Goal: Task Accomplishment & Management: Manage account settings

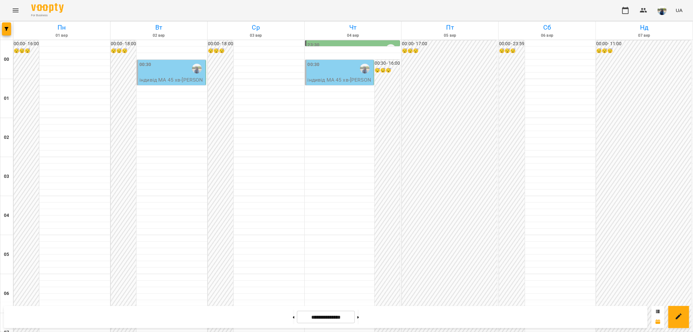
scroll to position [601, 0]
click at [293, 315] on button at bounding box center [294, 317] width 2 height 14
click at [293, 317] on button at bounding box center [294, 317] width 2 height 14
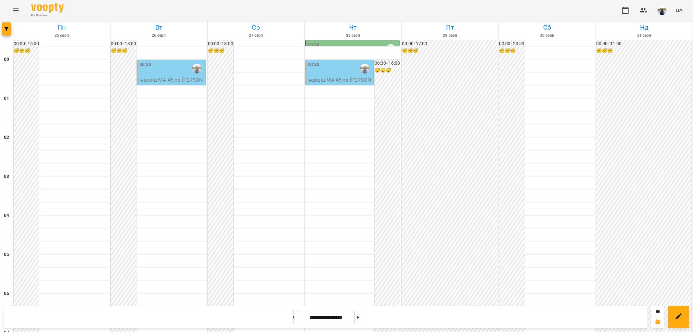
type input "**********"
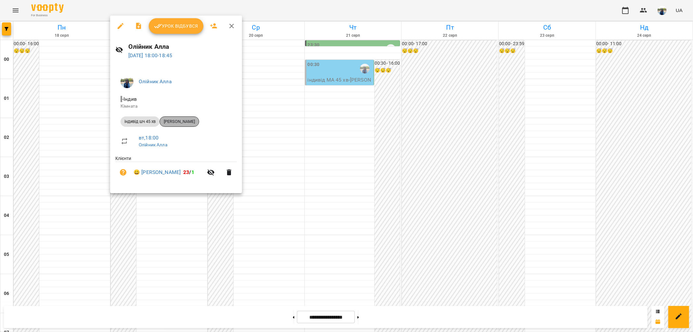
click at [180, 122] on span "[PERSON_NAME]" at bounding box center [179, 122] width 39 height 6
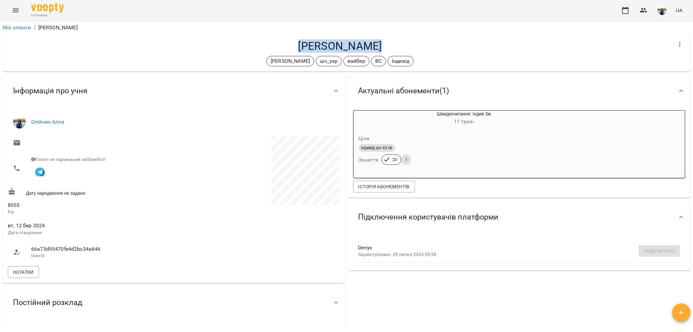
drag, startPoint x: 302, startPoint y: 43, endPoint x: 374, endPoint y: 49, distance: 71.8
click at [374, 49] on h4 "[PERSON_NAME]" at bounding box center [340, 45] width 665 height 13
copy h4 "[PERSON_NAME]"
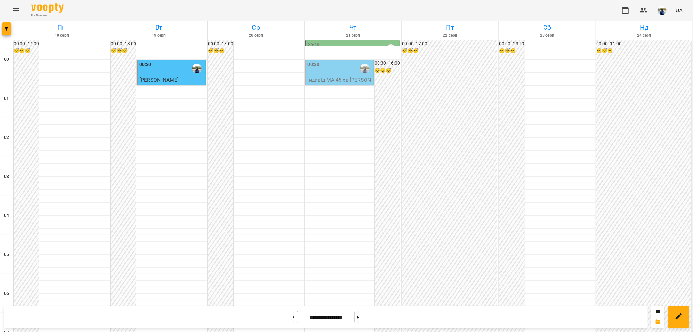
scroll to position [674, 0]
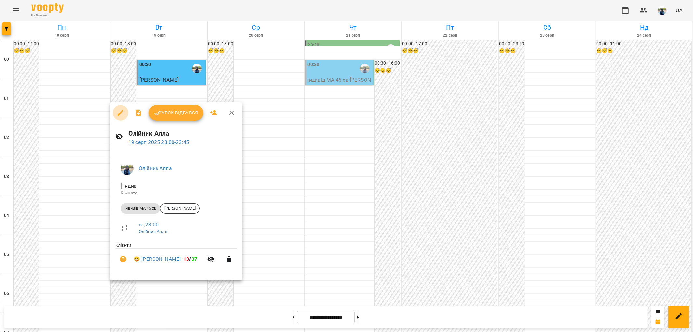
click at [121, 113] on icon "button" at bounding box center [121, 113] width 6 height 6
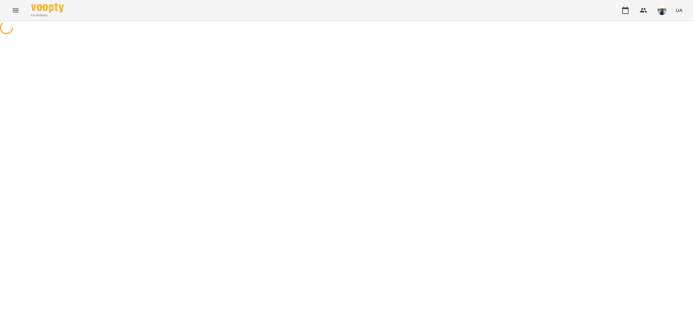
select select "**********"
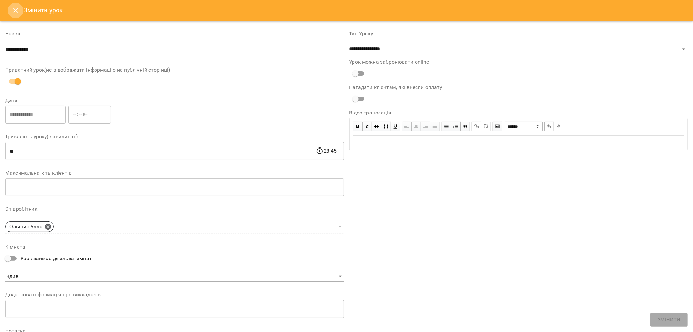
click at [13, 7] on icon "Close" at bounding box center [16, 11] width 8 height 8
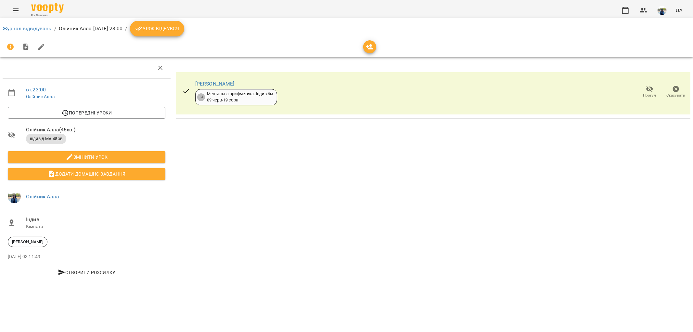
click at [676, 89] on icon "button" at bounding box center [677, 89] width 8 height 8
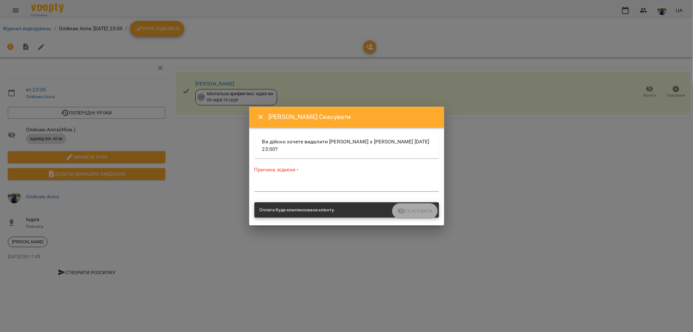
click at [309, 186] on textarea at bounding box center [347, 186] width 185 height 6
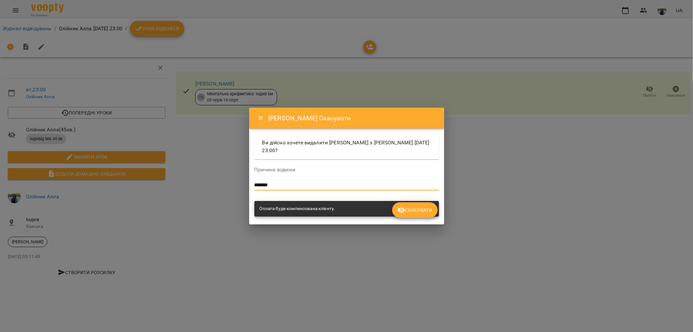
type textarea "*******"
click at [420, 210] on span "Скасувати" at bounding box center [415, 210] width 35 height 8
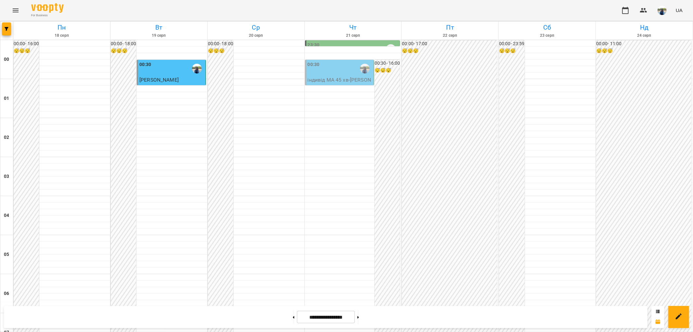
scroll to position [601, 0]
